Goal: Find specific page/section: Find specific page/section

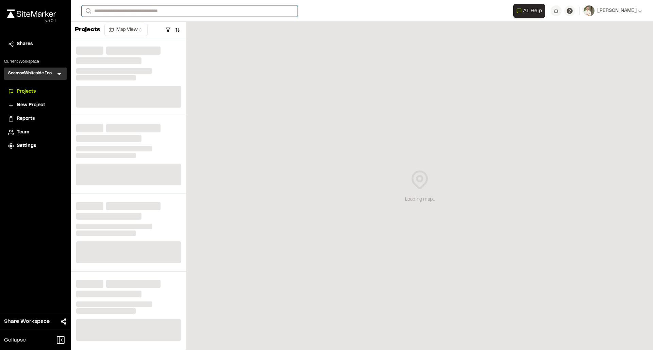
click at [223, 11] on input "Search" at bounding box center [190, 10] width 216 height 11
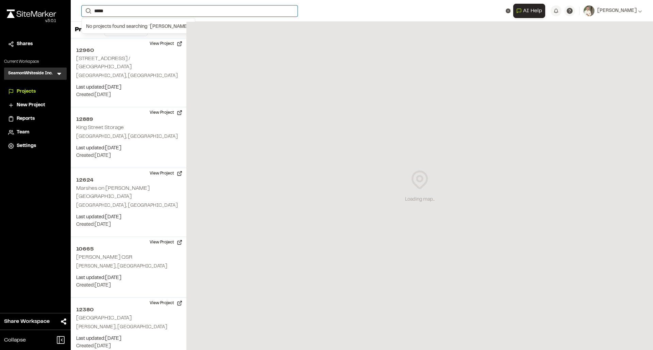
drag, startPoint x: 125, startPoint y: 10, endPoint x: 90, endPoint y: 10, distance: 35.3
click at [90, 10] on form "Search *****" at bounding box center [297, 10] width 431 height 11
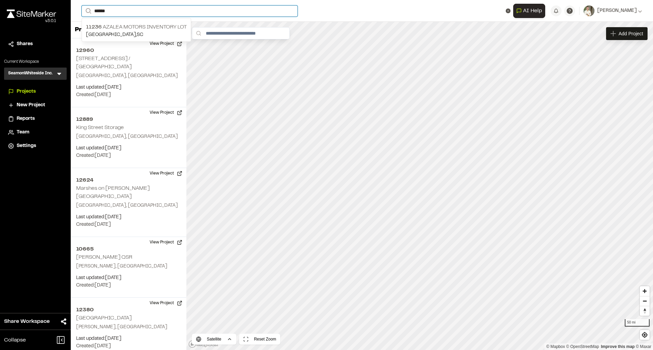
drag, startPoint x: 143, startPoint y: 12, endPoint x: 46, endPoint y: 7, distance: 97.3
click at [46, 7] on div "**********" at bounding box center [326, 175] width 653 height 350
type input "*****"
drag, startPoint x: 111, startPoint y: 10, endPoint x: 90, endPoint y: 10, distance: 21.8
click at [90, 10] on form "Search *****" at bounding box center [297, 10] width 431 height 11
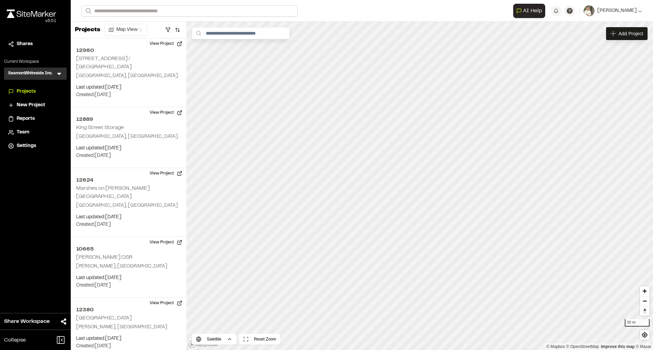
click at [213, 18] on div "**********" at bounding box center [362, 11] width 560 height 22
click at [213, 14] on input "Search" at bounding box center [190, 10] width 216 height 11
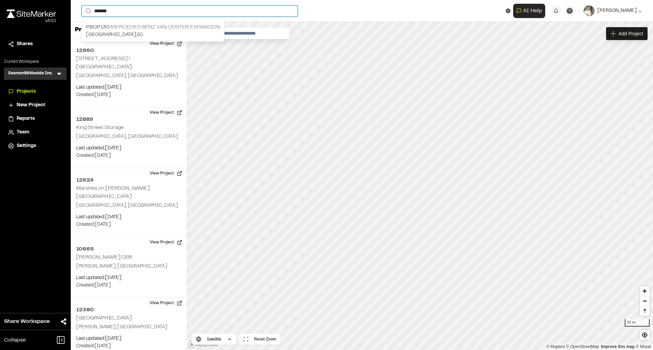
type input "*******"
click at [173, 29] on p "PBOP130 Mercedes Benz Van Center Expansion" at bounding box center [153, 27] width 134 height 8
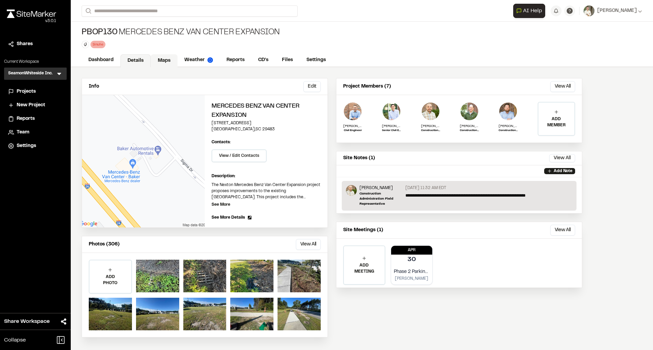
click at [160, 61] on link "Maps" at bounding box center [164, 60] width 27 height 13
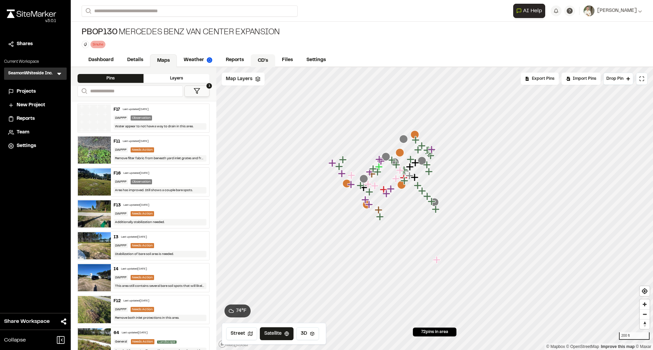
click at [261, 62] on link "CD's" at bounding box center [262, 60] width 24 height 13
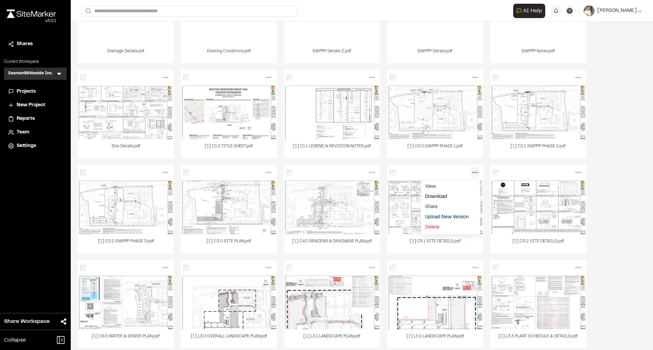
scroll to position [136, 0]
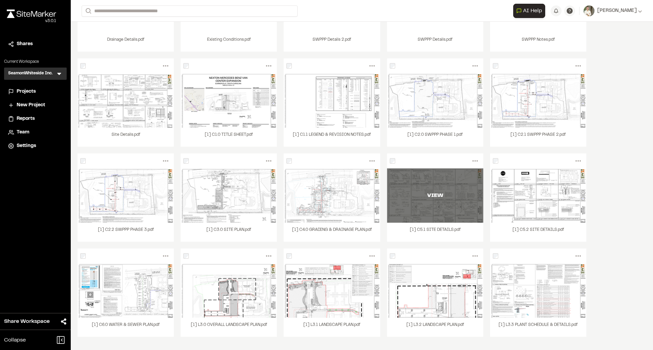
click at [412, 190] on div "VIEW" at bounding box center [435, 196] width 96 height 54
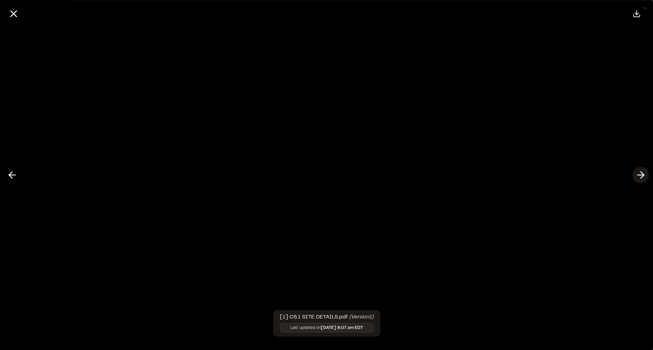
click at [635, 178] on icon at bounding box center [640, 176] width 11 height 12
click at [639, 175] on icon at bounding box center [640, 176] width 11 height 12
click at [13, 11] on icon at bounding box center [14, 14] width 12 height 12
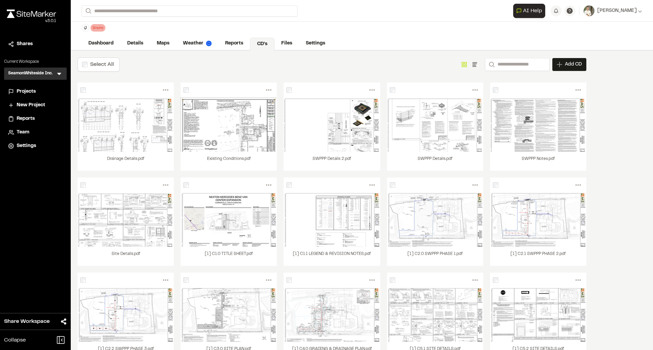
scroll to position [0, 0]
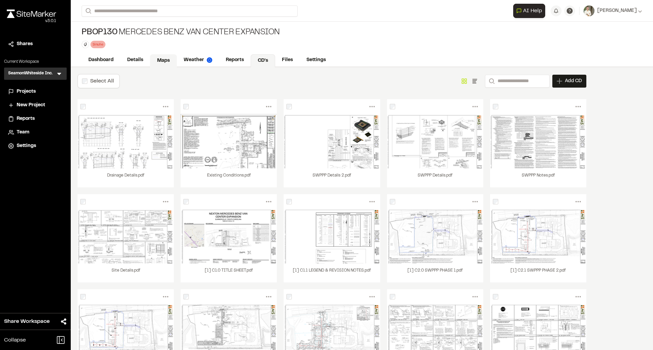
click at [161, 61] on link "Maps" at bounding box center [163, 60] width 27 height 13
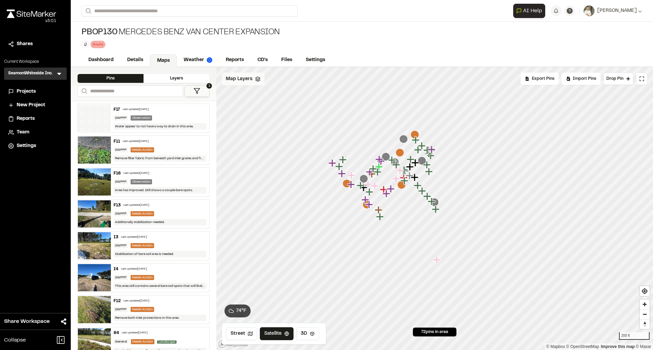
click at [246, 83] on div "Map Layers" at bounding box center [243, 79] width 43 height 13
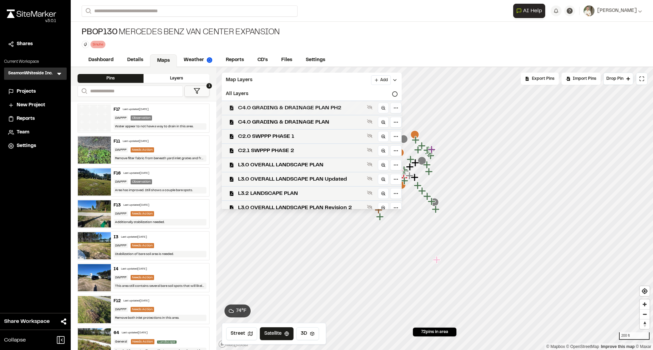
click at [327, 108] on span "C4.0 GRADING & DRAINAGE PLAN PH2" at bounding box center [301, 108] width 126 height 8
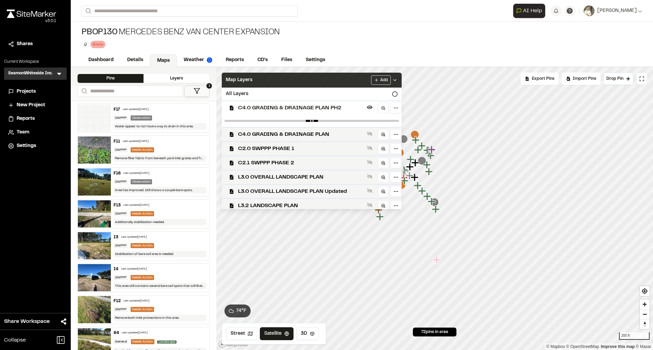
click at [401, 77] on div "Map Layers Add" at bounding box center [312, 80] width 180 height 15
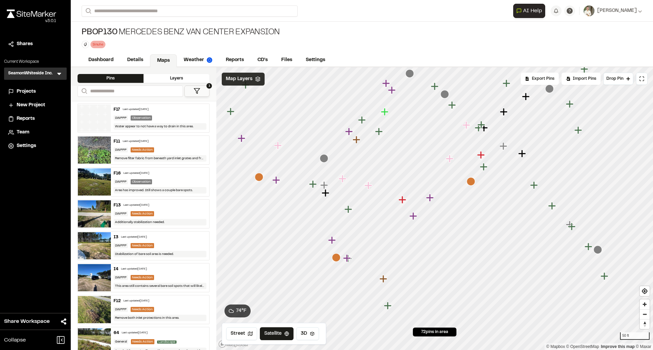
click at [254, 78] on div "Map Layers" at bounding box center [243, 79] width 43 height 13
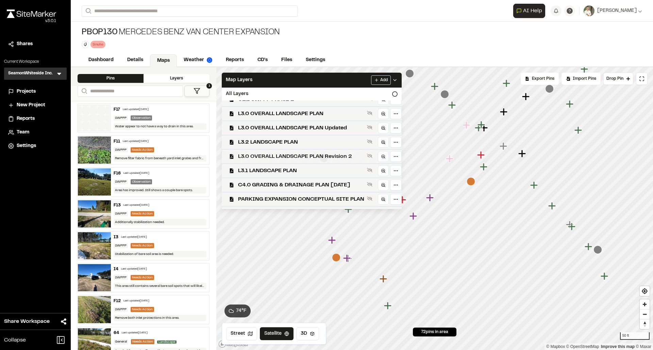
scroll to position [89, 0]
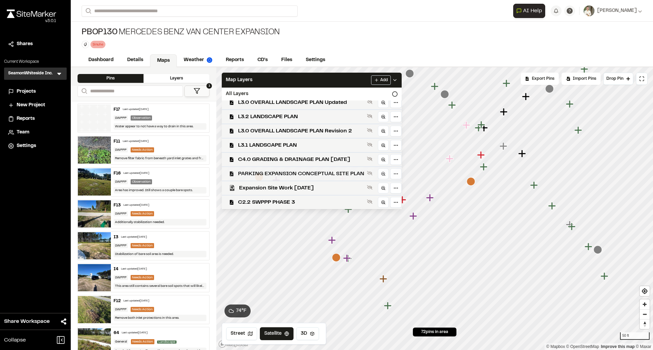
click at [306, 173] on span "PARKING EXPANSION CONCEPTUAL SITE PLAN" at bounding box center [301, 174] width 126 height 8
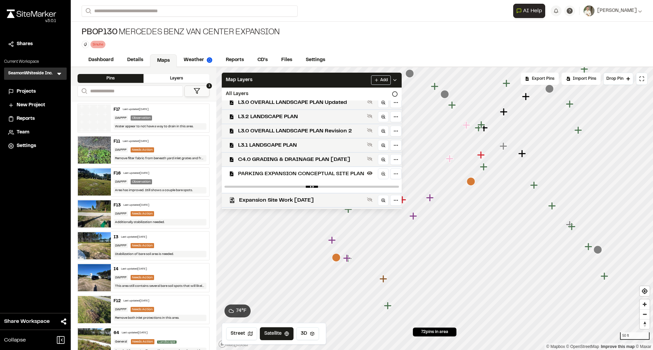
click at [305, 173] on span "PARKING EXPANSION CONCEPTUAL SITE PLAN" at bounding box center [301, 174] width 126 height 8
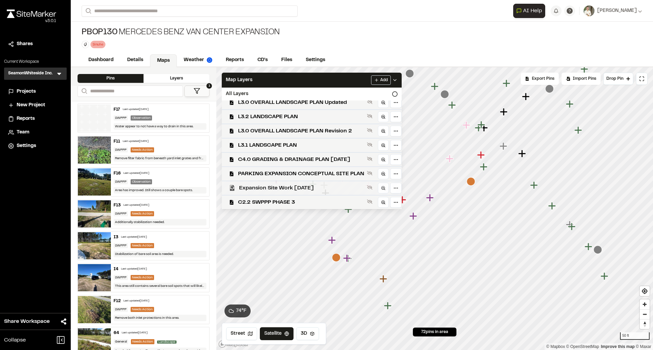
click at [306, 187] on span "Expansion Site Work [DATE]" at bounding box center [301, 188] width 125 height 8
click at [397, 77] on icon at bounding box center [394, 79] width 5 height 5
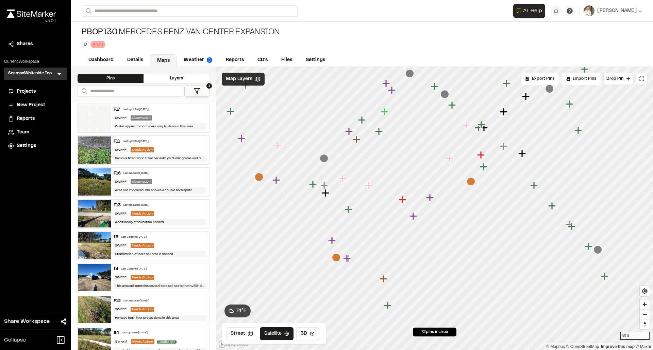
scroll to position [0, 0]
click at [260, 64] on link "CD's" at bounding box center [262, 60] width 24 height 13
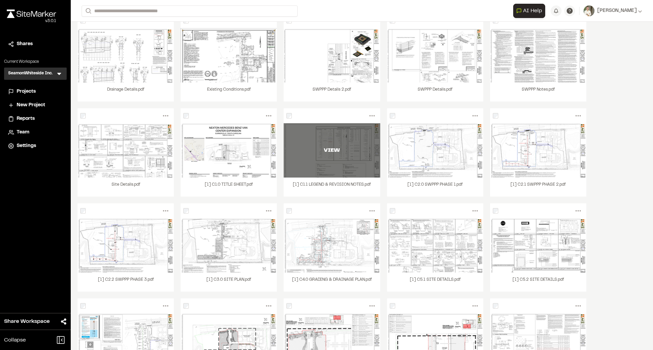
scroll to position [102, 0]
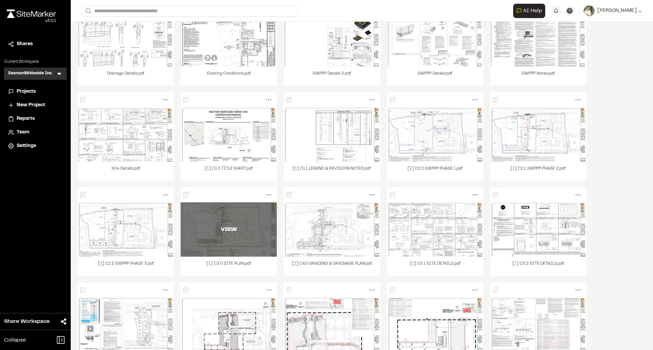
click at [239, 219] on div "VIEW" at bounding box center [228, 230] width 96 height 54
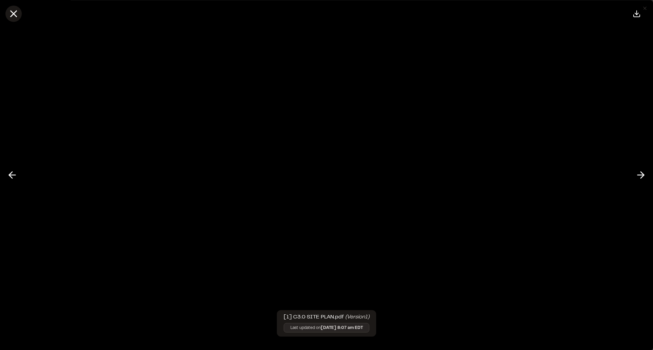
click at [11, 11] on line at bounding box center [14, 14] width 6 height 6
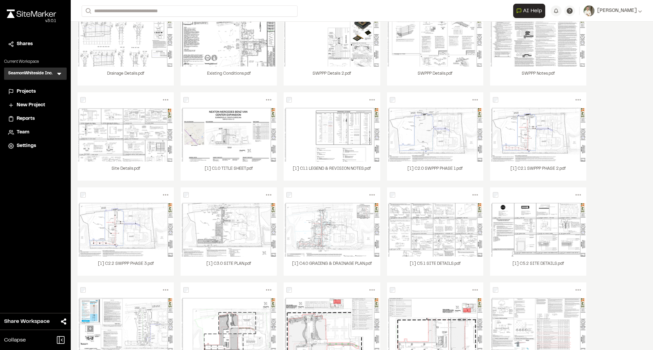
scroll to position [0, 0]
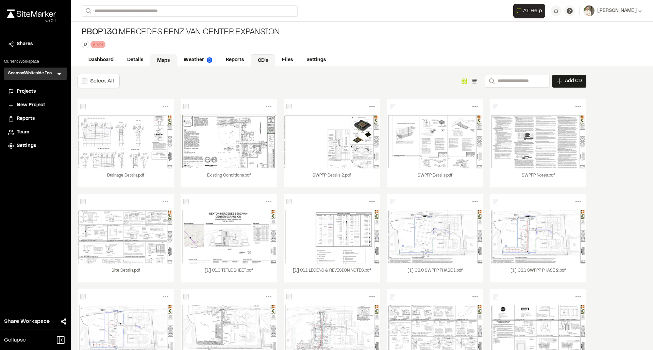
click at [165, 59] on link "Maps" at bounding box center [163, 60] width 27 height 13
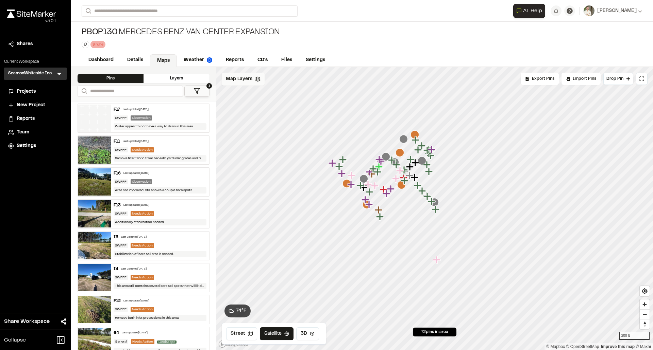
click at [254, 83] on div "Map Layers" at bounding box center [243, 79] width 43 height 13
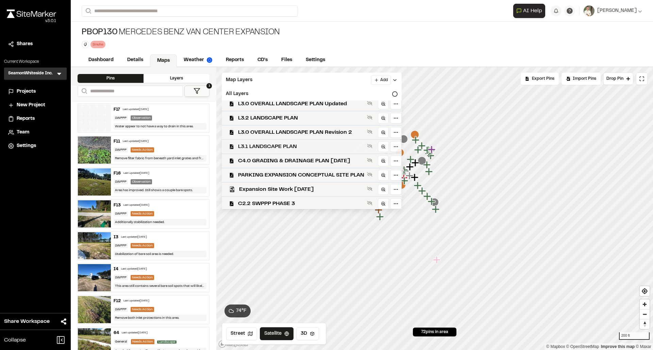
scroll to position [77, 0]
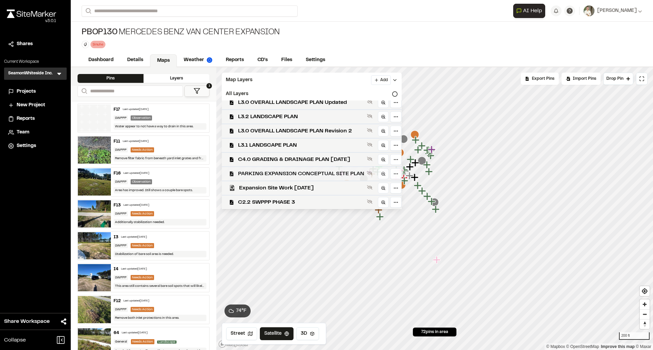
click at [316, 176] on span "PARKING EXPANSION CONCEPTUAL SITE PLAN" at bounding box center [301, 174] width 126 height 8
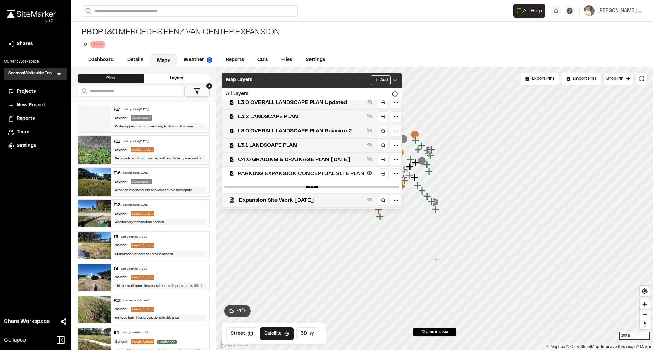
click at [397, 75] on div "Add" at bounding box center [384, 80] width 27 height 10
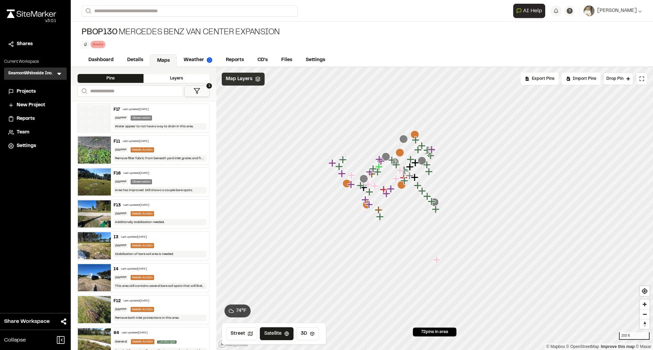
scroll to position [0, 0]
